Goal: Task Accomplishment & Management: Manage account settings

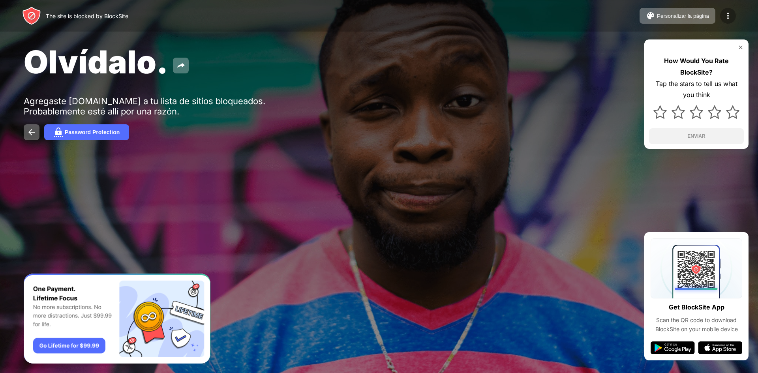
click at [725, 19] on img at bounding box center [727, 15] width 9 height 9
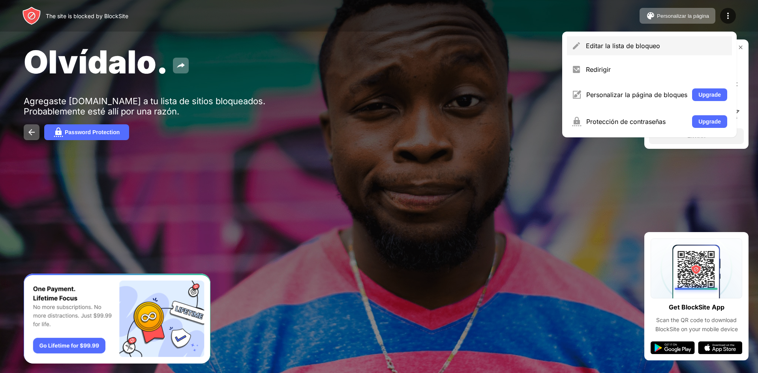
click at [647, 40] on div "Editar la lista de bloqueo" at bounding box center [649, 45] width 165 height 19
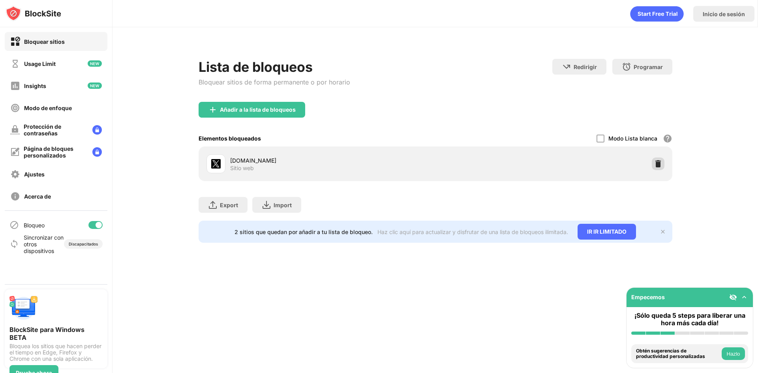
click at [654, 161] on img at bounding box center [658, 164] width 8 height 8
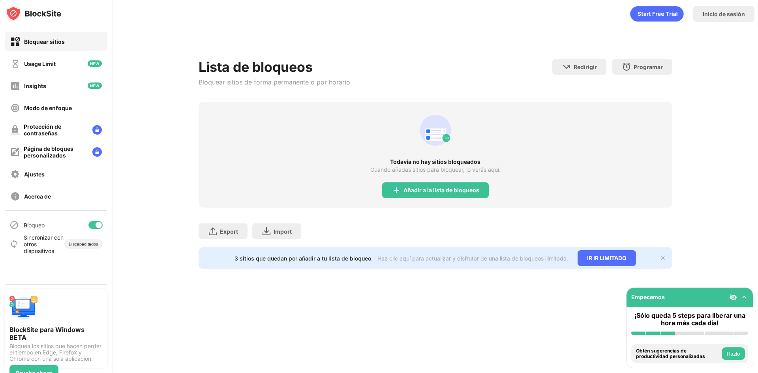
click at [403, 182] on div "Añadir a la lista de bloqueos" at bounding box center [435, 190] width 107 height 16
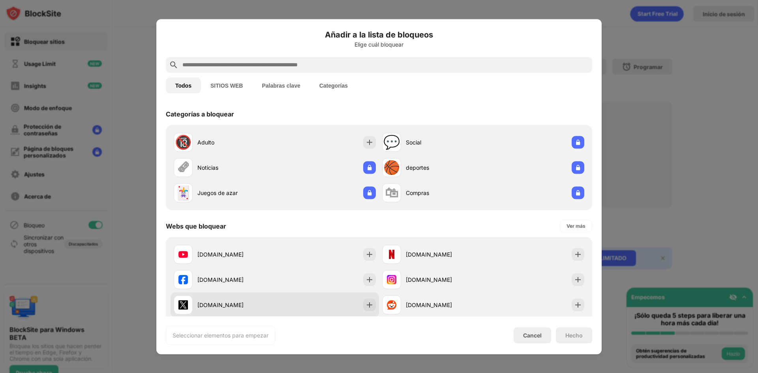
click at [330, 304] on div "[DOMAIN_NAME]" at bounding box center [275, 304] width 208 height 25
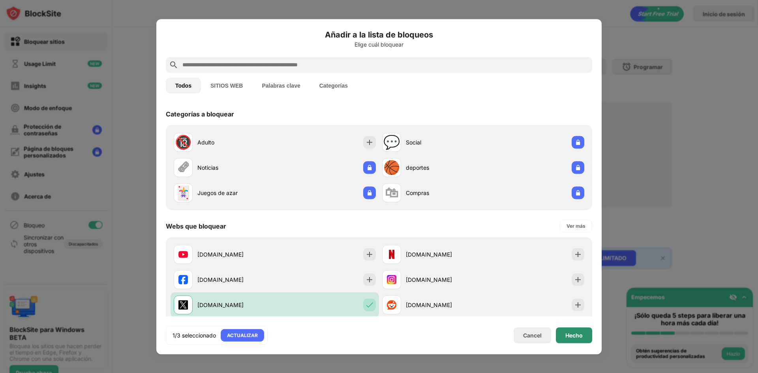
click at [566, 330] on div "Hecho" at bounding box center [574, 335] width 36 height 16
